Goal: Transaction & Acquisition: Download file/media

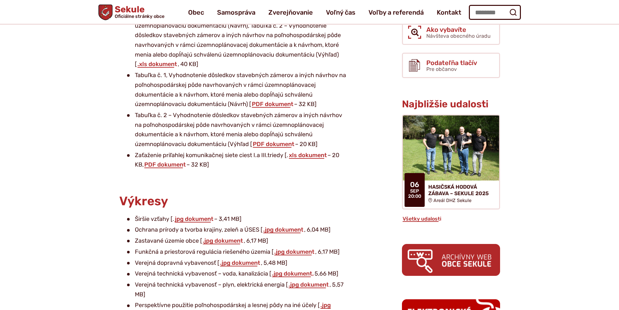
scroll to position [195, 0]
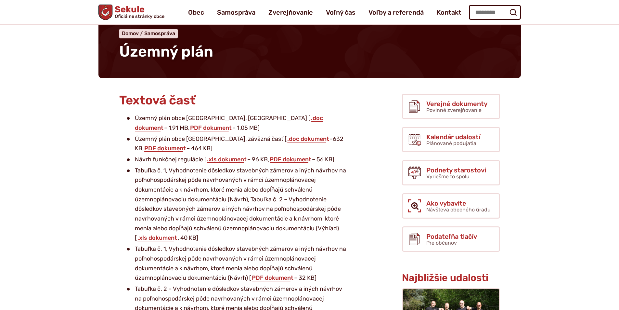
scroll to position [32, 0]
click at [258, 117] on link ".doc dokument" at bounding box center [229, 123] width 188 height 17
click at [287, 138] on link ".doc dokument" at bounding box center [308, 139] width 43 height 7
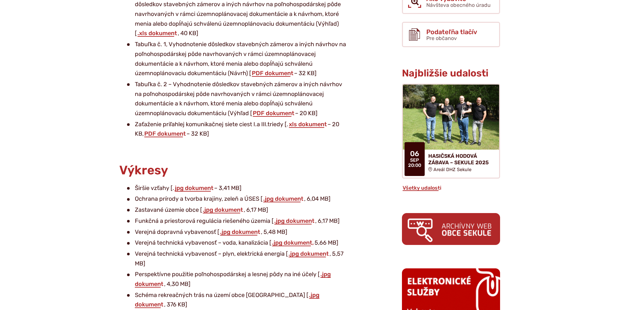
scroll to position [260, 0]
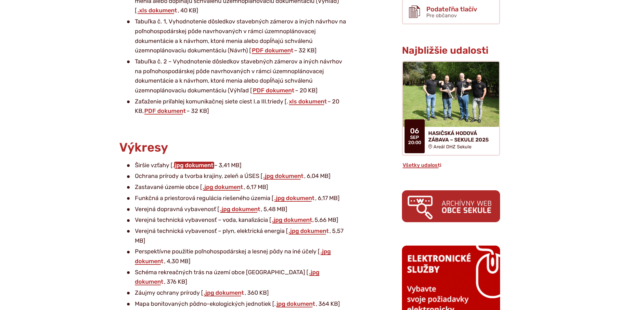
click at [194, 166] on link "jpg dokument" at bounding box center [194, 165] width 40 height 7
click at [296, 200] on link ".jpg dokument" at bounding box center [295, 197] width 42 height 7
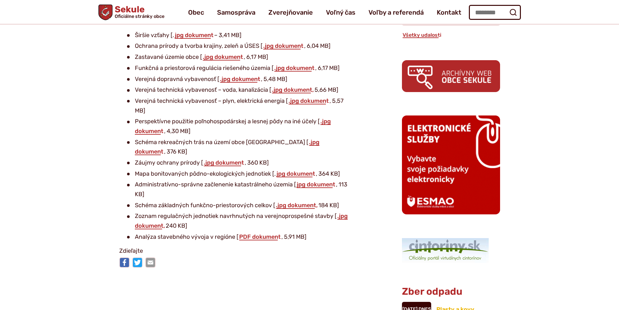
scroll to position [357, 0]
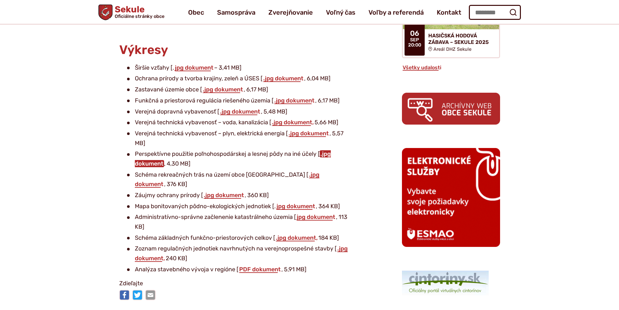
click at [328, 156] on link ".jpg dokument" at bounding box center [233, 158] width 196 height 17
click at [228, 91] on link ".jpg dokument" at bounding box center [223, 89] width 42 height 7
click at [296, 102] on link ".jpg dokument" at bounding box center [295, 100] width 42 height 7
click at [329, 155] on link ".jpg dokument" at bounding box center [233, 158] width 196 height 17
